Goal: Check status: Check status

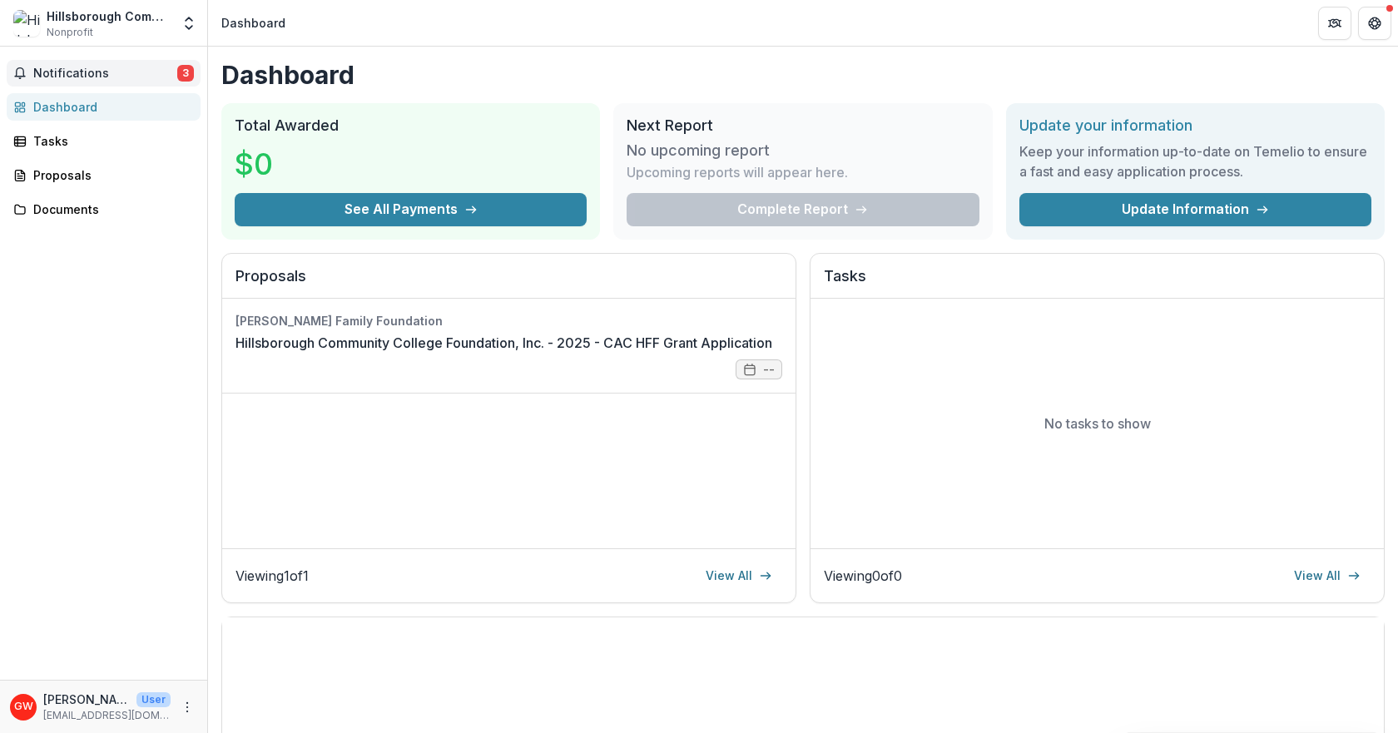
click at [57, 70] on span "Notifications" at bounding box center [105, 74] width 144 height 14
click at [53, 294] on div "Notifications 3 Unread 3 Archived AH [PERSON_NAME] changed Hillsborough Communi…" at bounding box center [103, 363] width 207 height 633
click at [57, 175] on div "Proposals" at bounding box center [110, 174] width 154 height 17
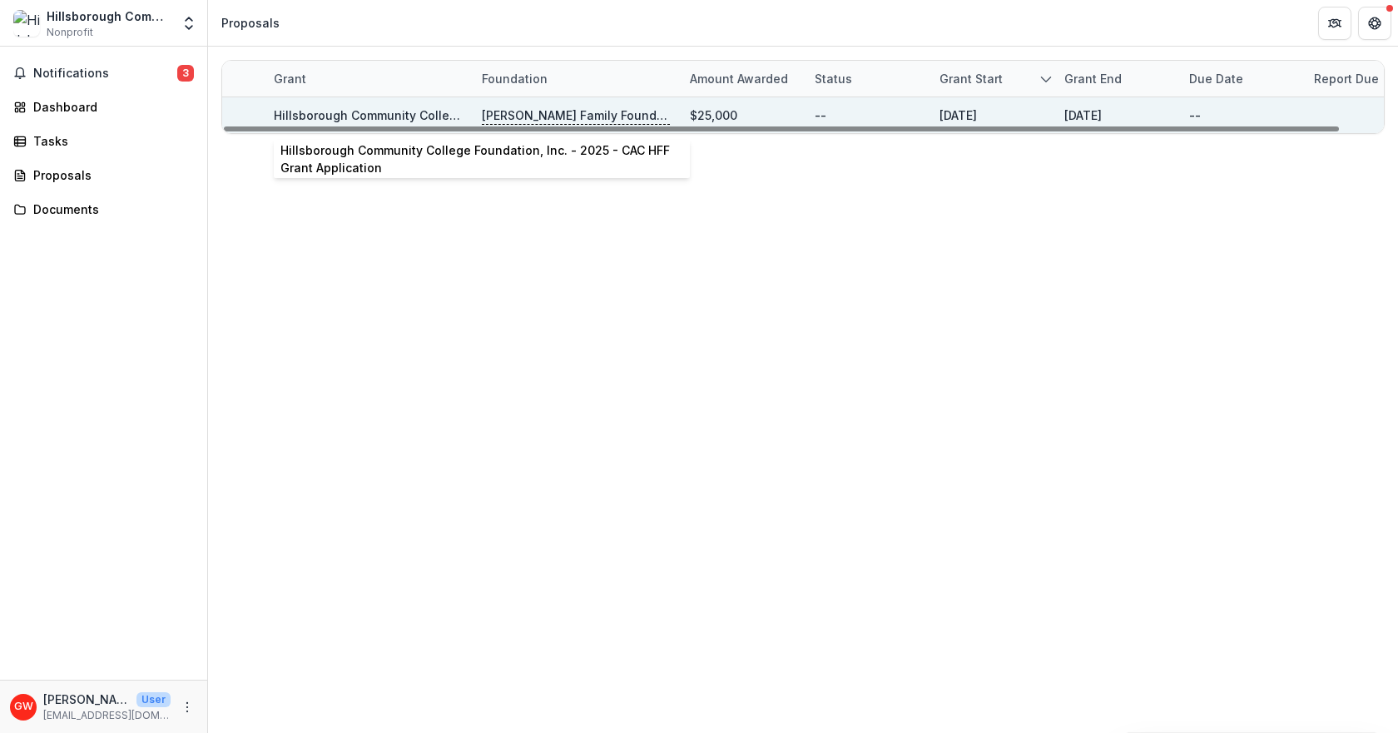
click at [362, 116] on link "Hillsborough Community College Foundation, Inc. - 2025 - CAC HFF Grant Applicat…" at bounding box center [521, 115] width 494 height 14
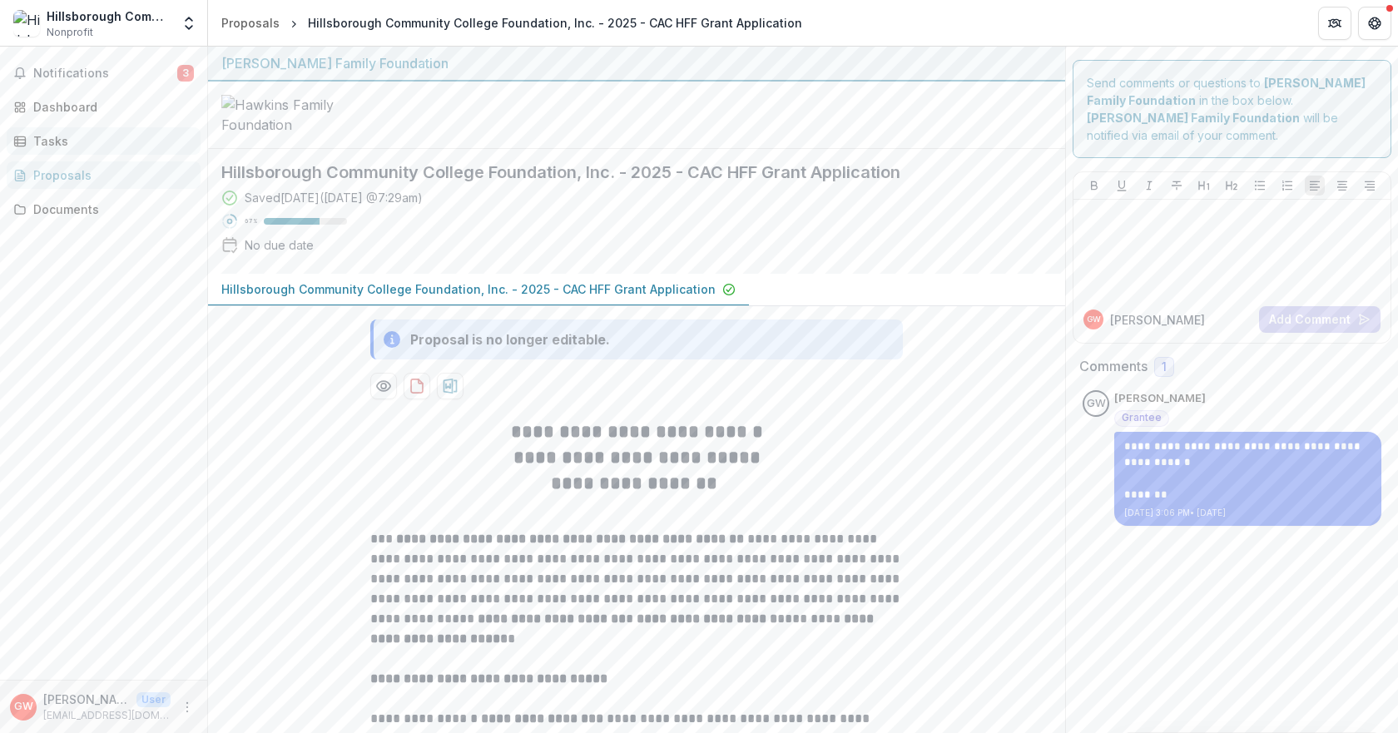
click at [52, 144] on div "Tasks" at bounding box center [110, 140] width 154 height 17
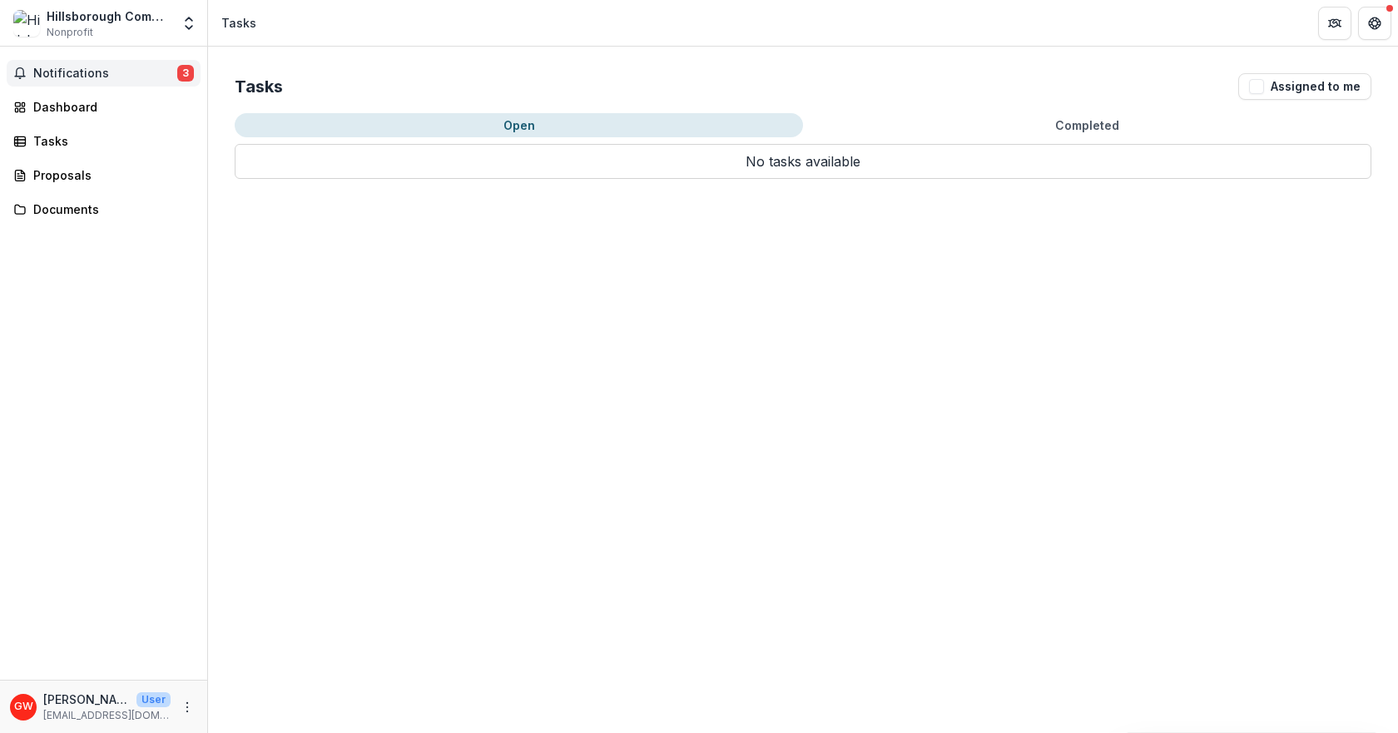
click at [60, 72] on span "Notifications" at bounding box center [105, 74] width 144 height 14
click at [64, 178] on div "Proposals" at bounding box center [110, 174] width 154 height 17
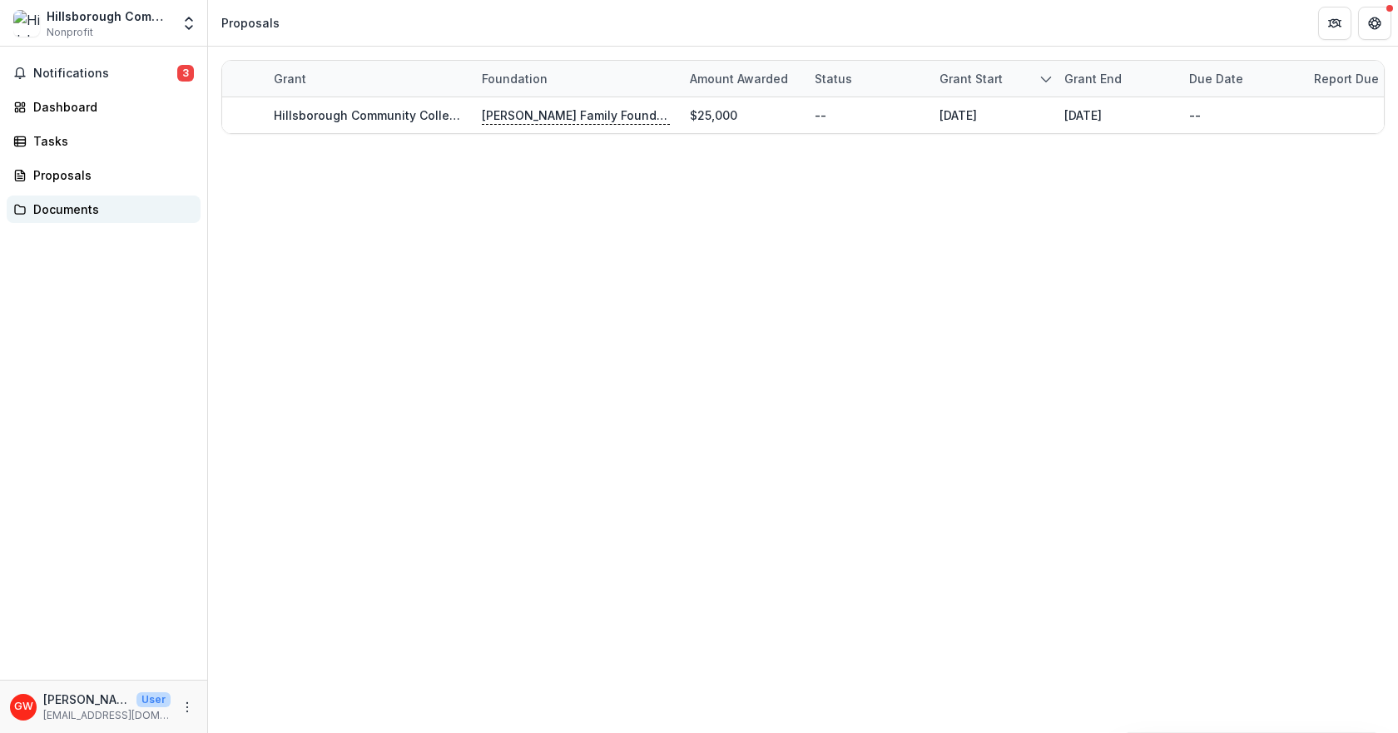
click at [50, 212] on div "Documents" at bounding box center [110, 209] width 154 height 17
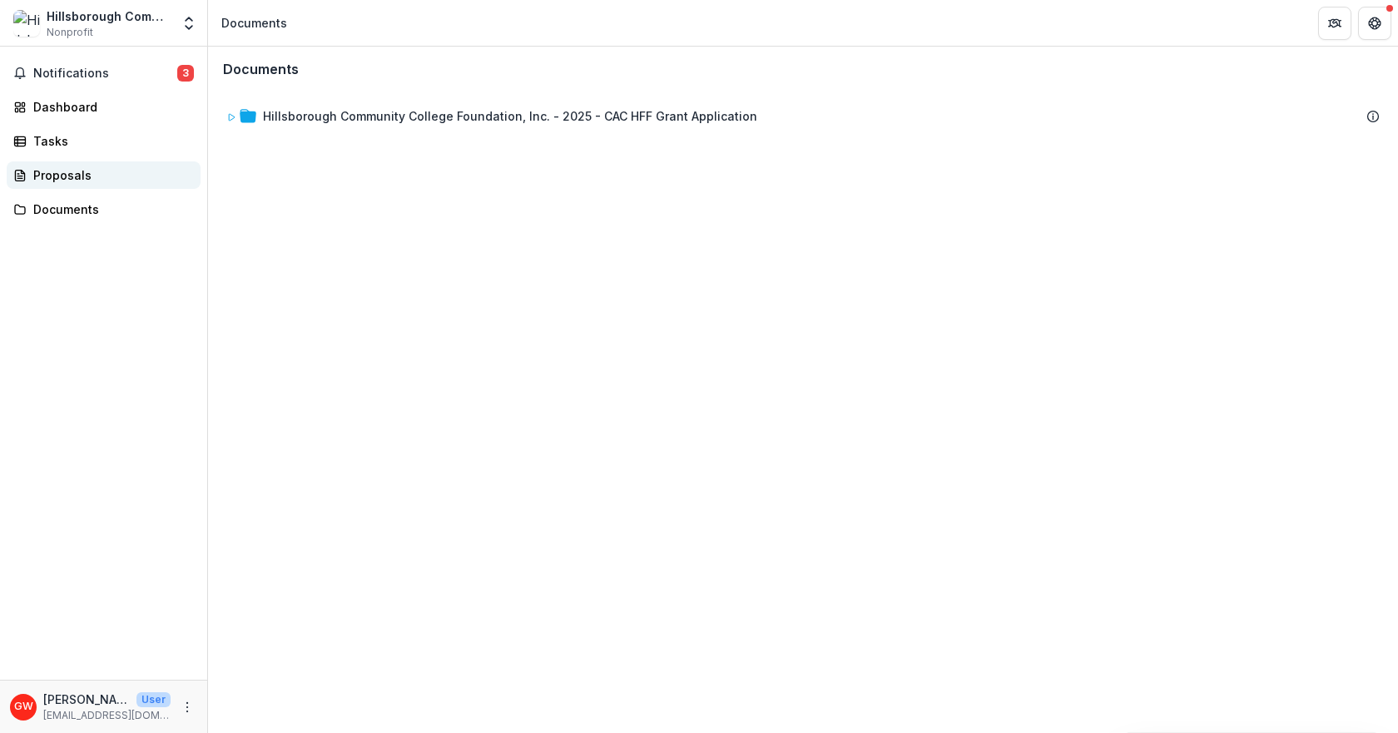
click at [71, 171] on div "Proposals" at bounding box center [110, 174] width 154 height 17
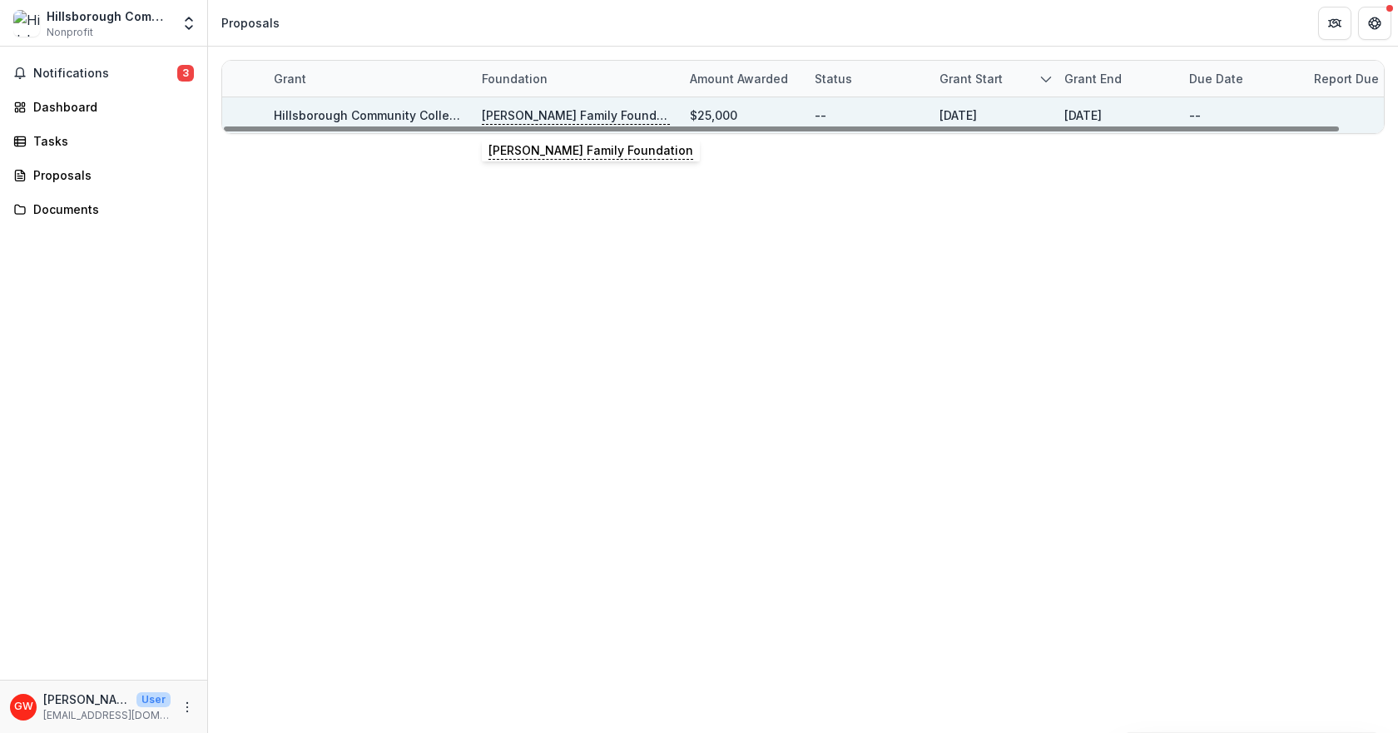
click at [547, 115] on p "[PERSON_NAME] Family Foundation" at bounding box center [576, 116] width 188 height 18
click at [338, 117] on link "Hillsborough Community College Foundation, Inc. - 2025 - CAC HFF Grant Applicat…" at bounding box center [521, 115] width 494 height 14
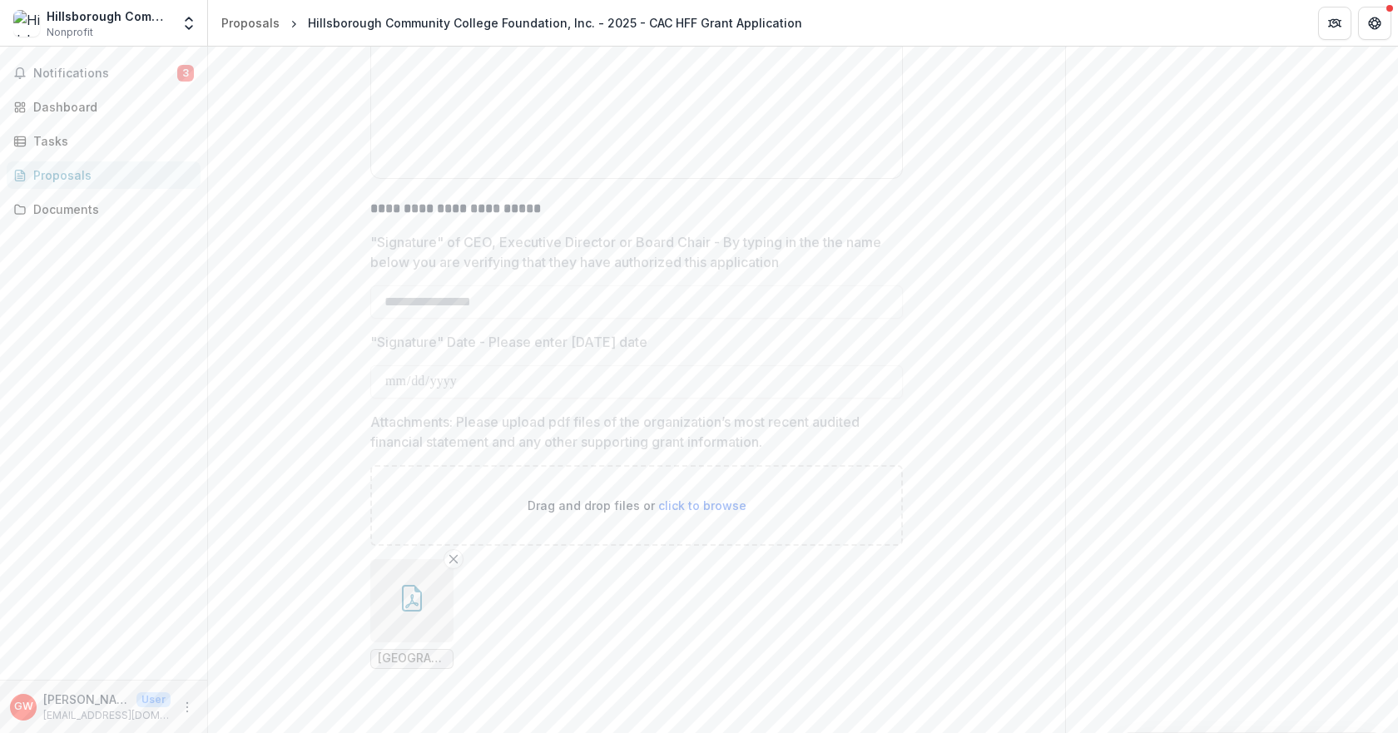
scroll to position [6108, 0]
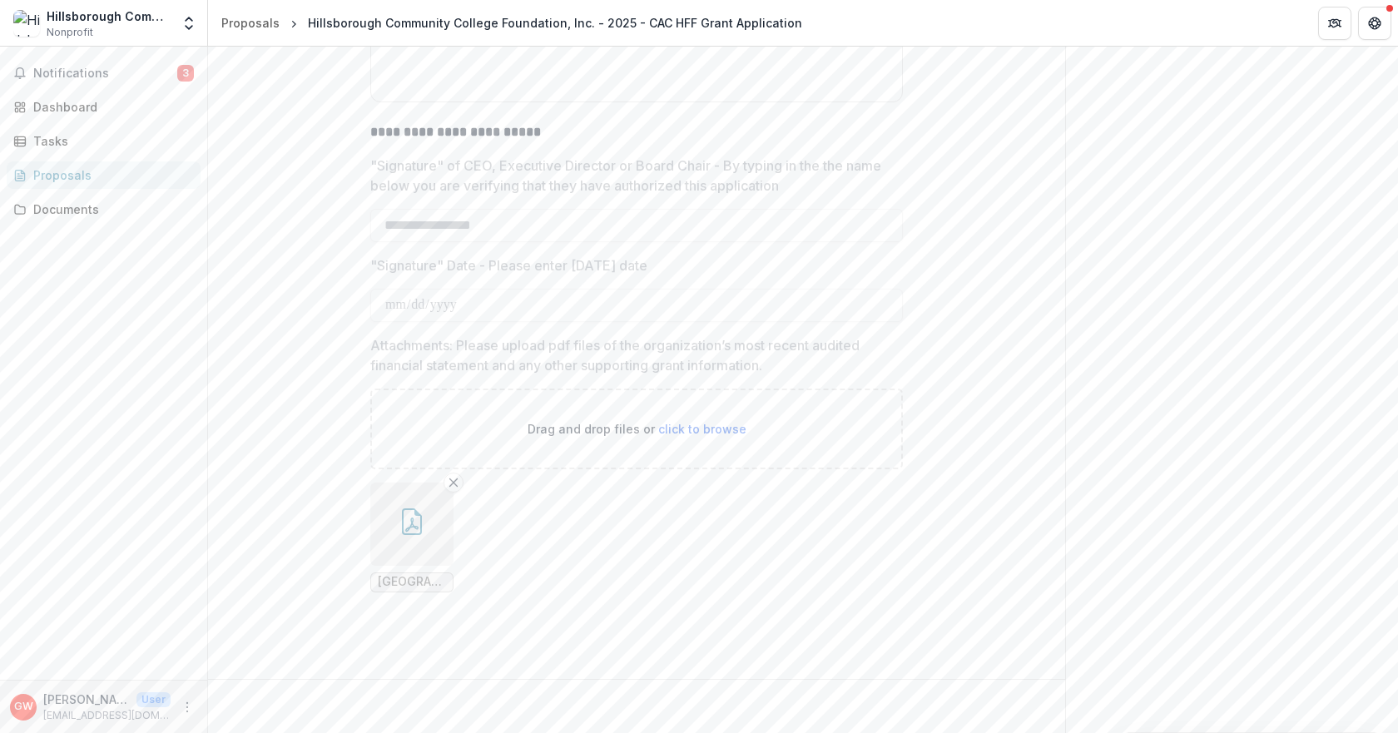
click at [410, 525] on icon "button" at bounding box center [411, 525] width 13 height 14
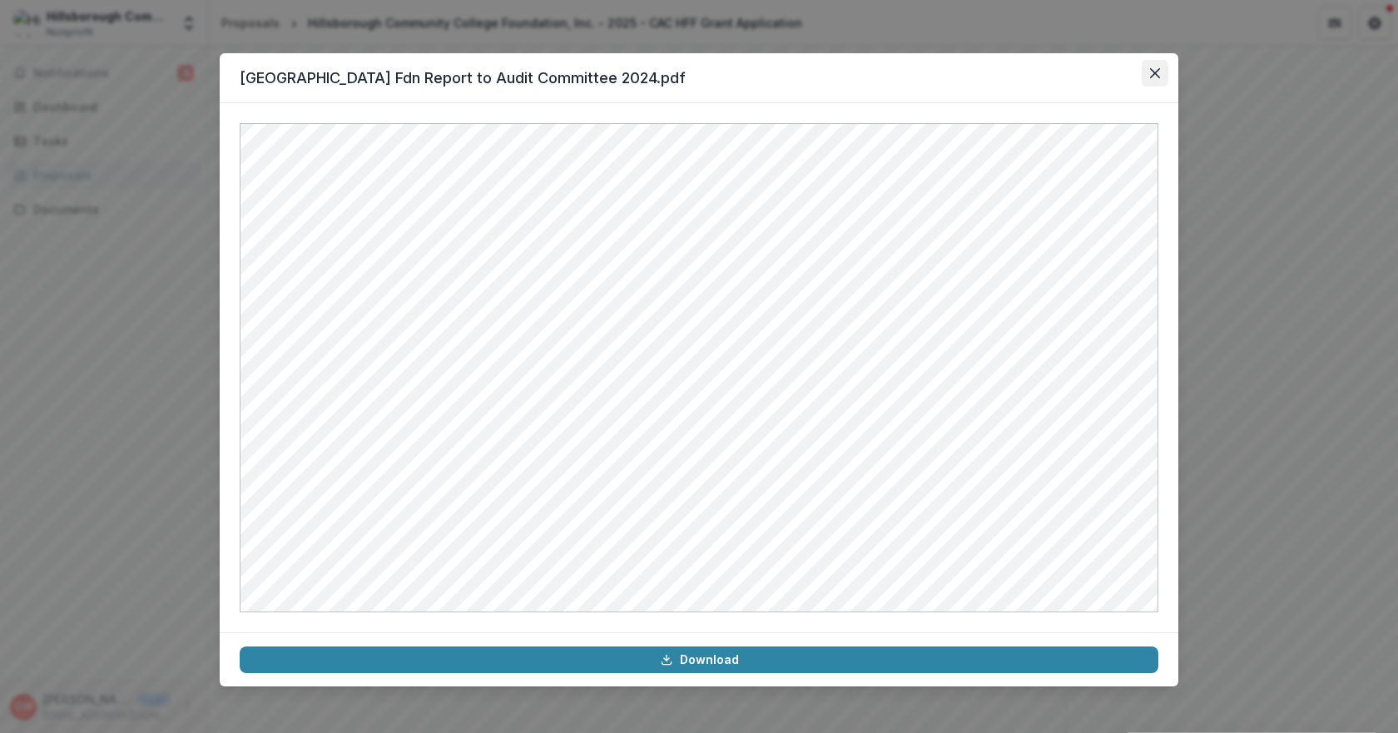
click at [1155, 74] on icon "Close" at bounding box center [1155, 73] width 10 height 10
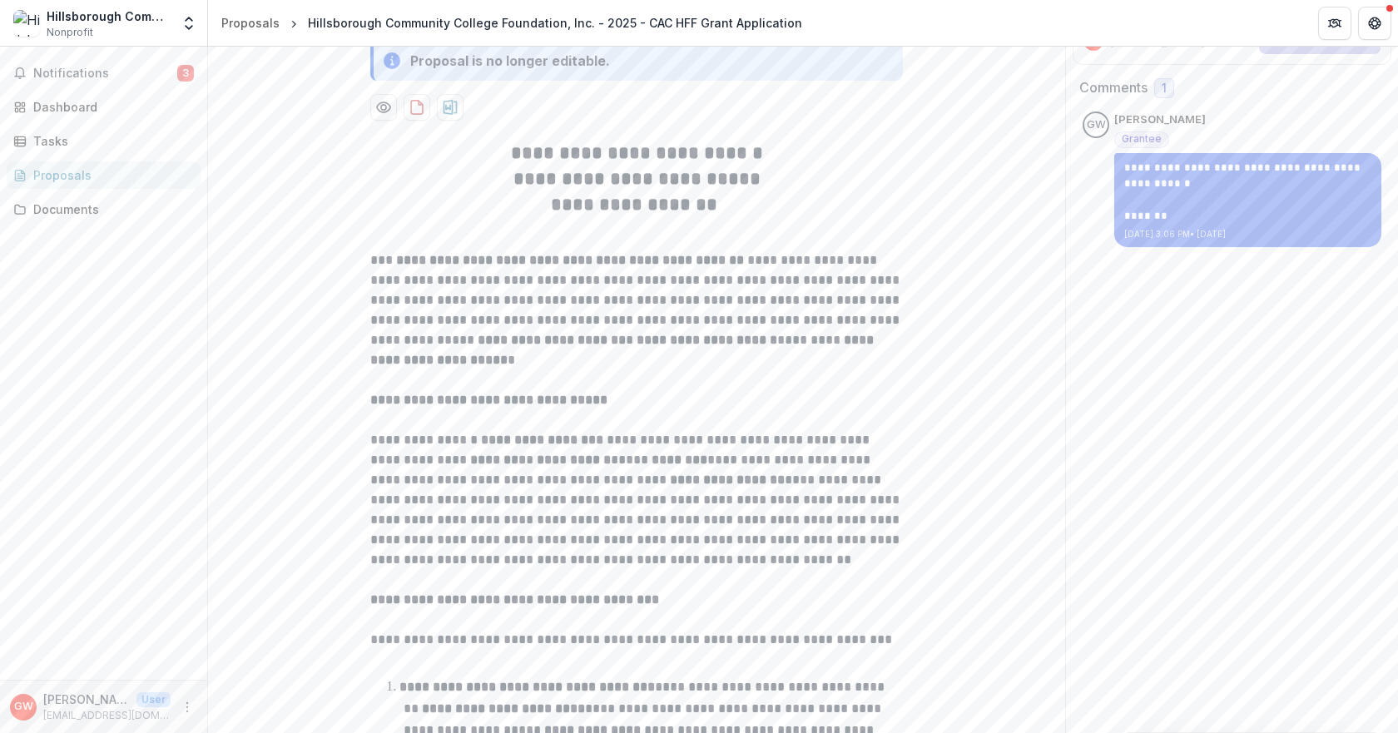
scroll to position [0, 0]
